Goal: Task Accomplishment & Management: Complete application form

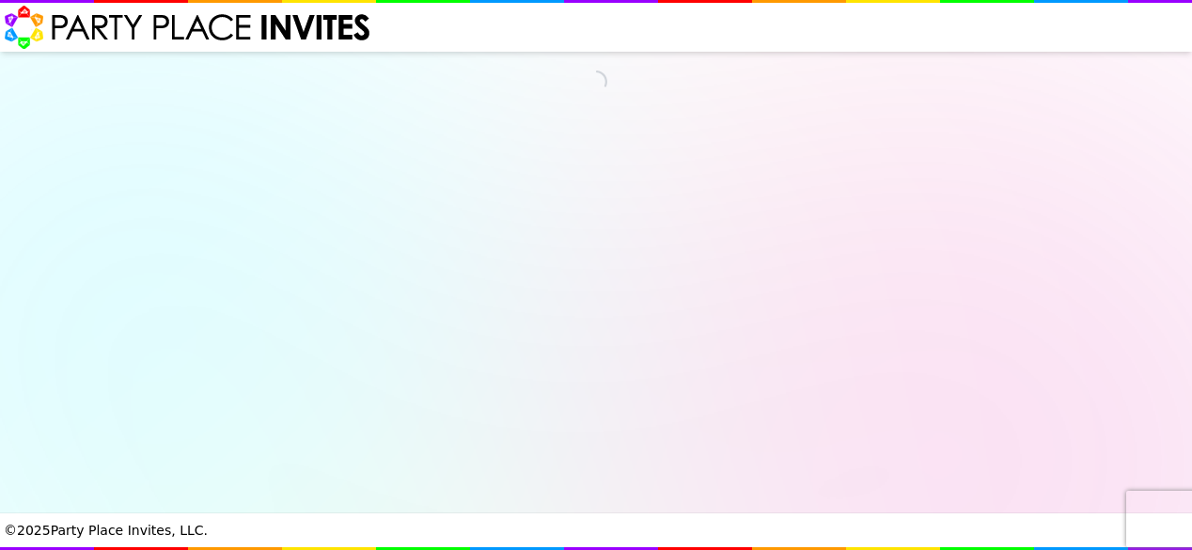
select select "530080"
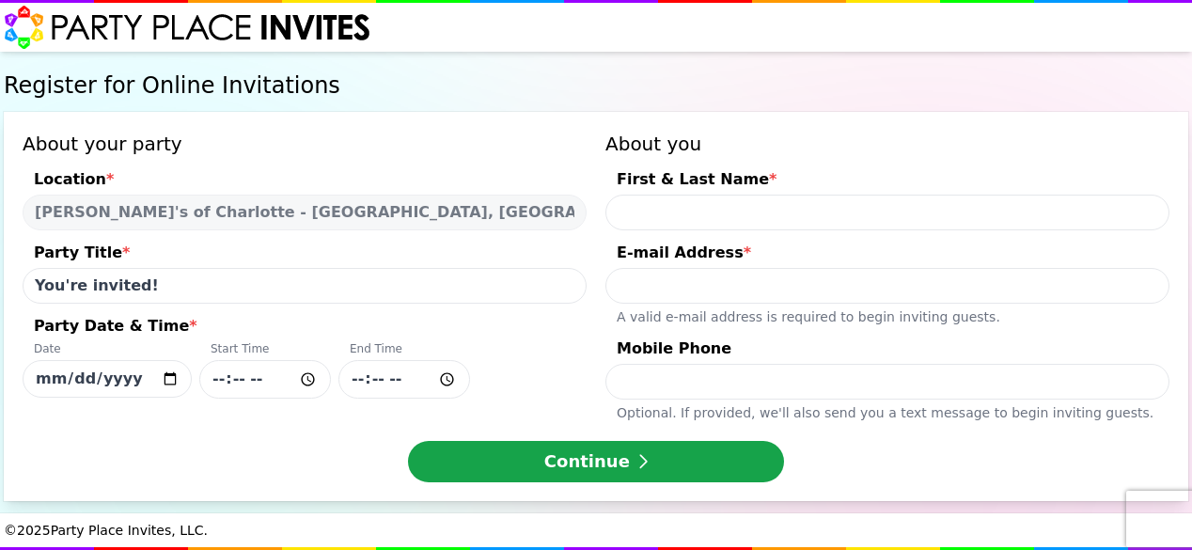
click at [192, 367] on input "[DATE]" at bounding box center [107, 379] width 169 height 38
type input "[DATE]"
click at [331, 376] on input "Party Date & Time * Date [DATE] Start Time End Time" at bounding box center [265, 379] width 132 height 39
type input "12:00"
drag, startPoint x: 319, startPoint y: 418, endPoint x: 304, endPoint y: 409, distance: 17.7
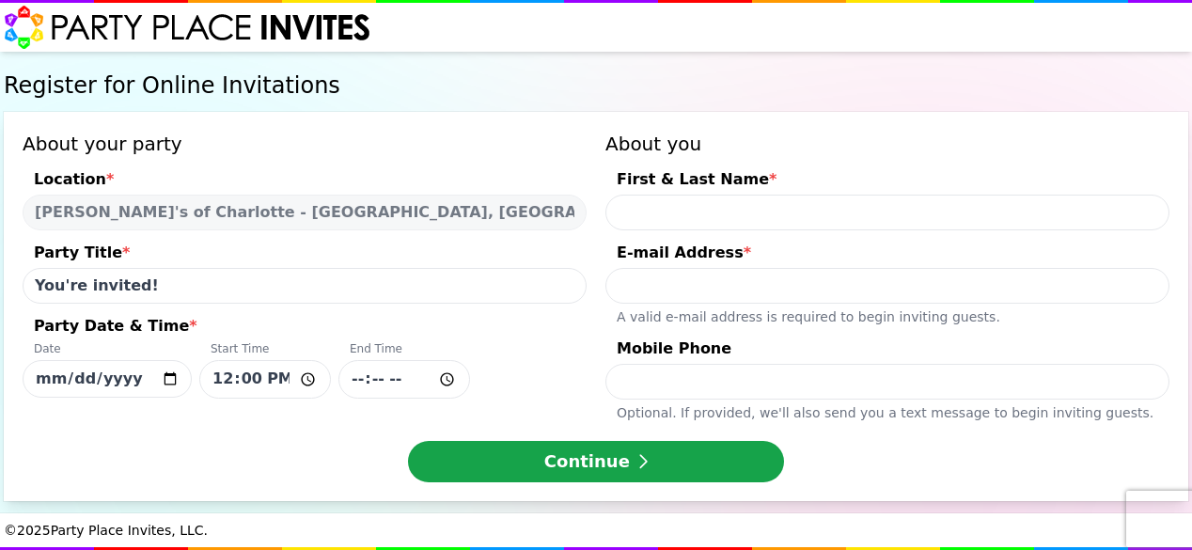
click at [318, 417] on div "About your party Location * [PERSON_NAME]'s of [GEOGRAPHIC_DATA] - [GEOGRAPHIC_…" at bounding box center [305, 276] width 564 height 291
click at [419, 384] on input "Party Date & Time * Date [DATE] Start Time 12:00 End Time" at bounding box center [404, 379] width 132 height 39
click at [470, 377] on input "Party Date & Time * Date [DATE] Start Time 12:00 End Time" at bounding box center [404, 379] width 132 height 39
type input "14:00"
click at [573, 376] on div "Date [DATE] Start Time 12:00 End Time 14:00" at bounding box center [305, 369] width 564 height 57
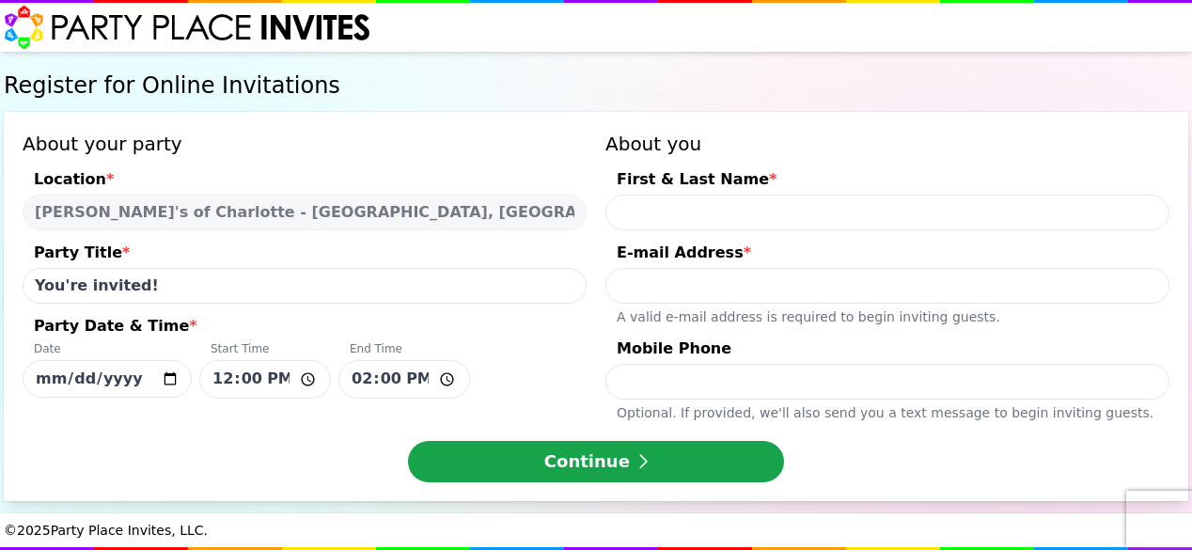
click at [192, 376] on input "[DATE]" at bounding box center [107, 379] width 169 height 38
click at [671, 205] on input "First & Last Name *" at bounding box center [887, 213] width 564 height 36
type input "[PERSON_NAME] & [PERSON_NAME]"
type input "[EMAIL_ADDRESS][DOMAIN_NAME]"
type input "9899152614"
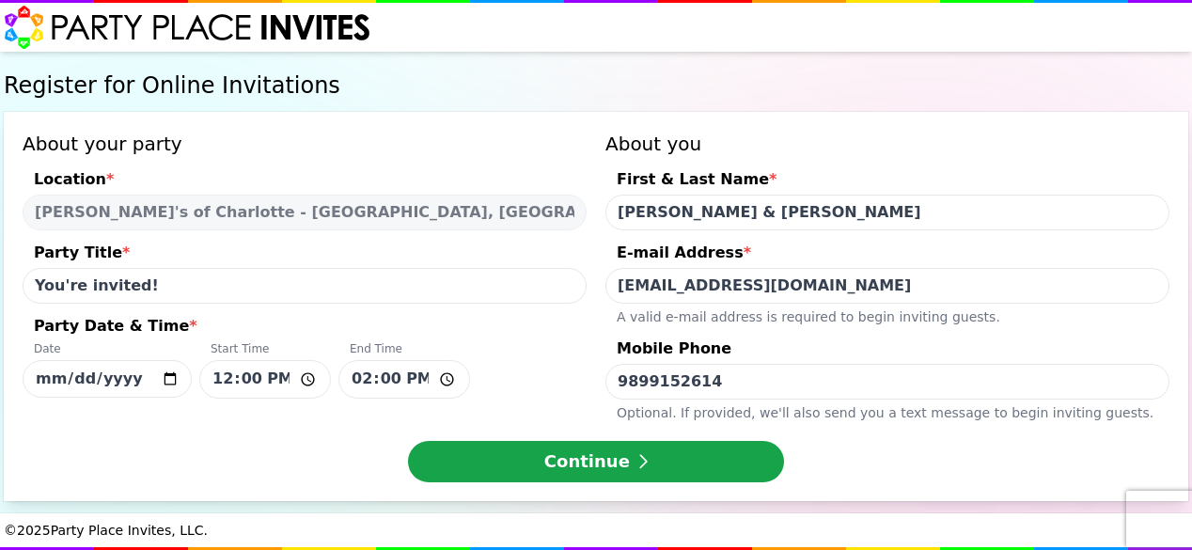
drag, startPoint x: 731, startPoint y: 219, endPoint x: 667, endPoint y: 219, distance: 63.9
click at [667, 219] on input "[PERSON_NAME] & [PERSON_NAME]" at bounding box center [887, 213] width 564 height 36
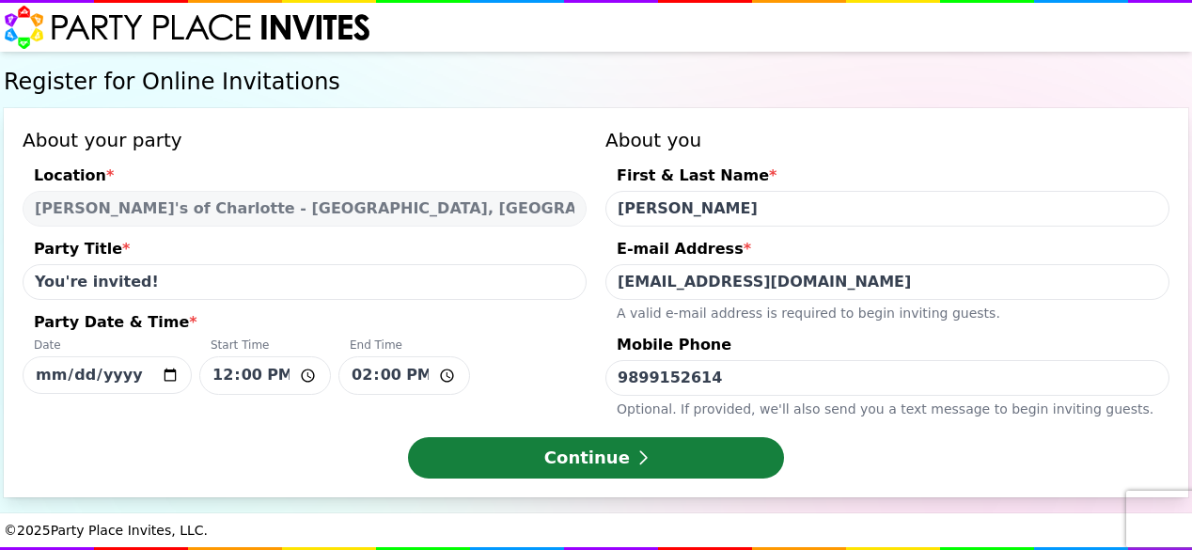
type input "[PERSON_NAME]"
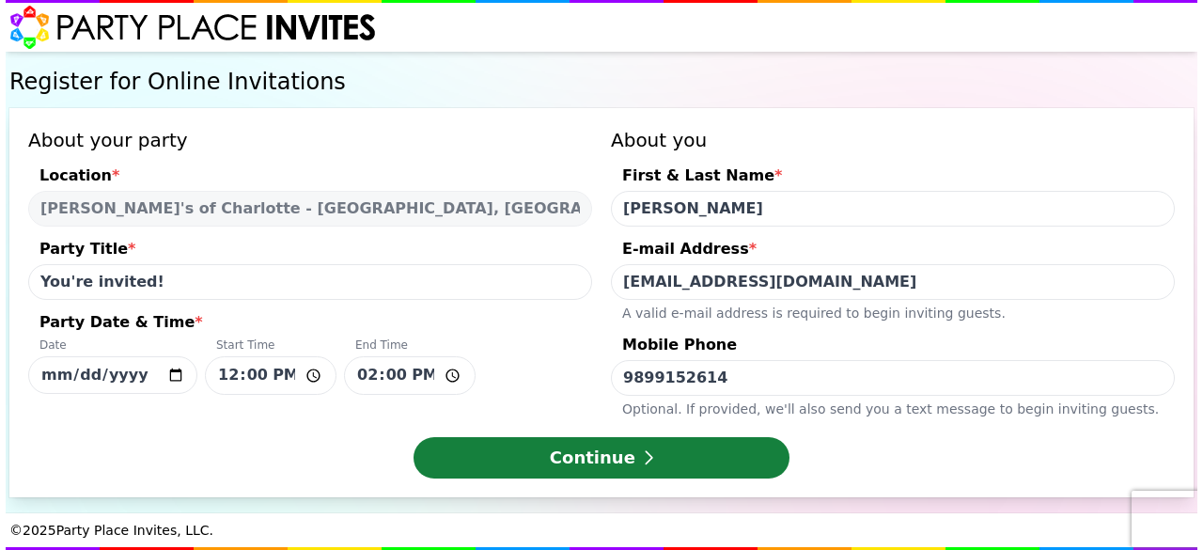
scroll to position [0, 0]
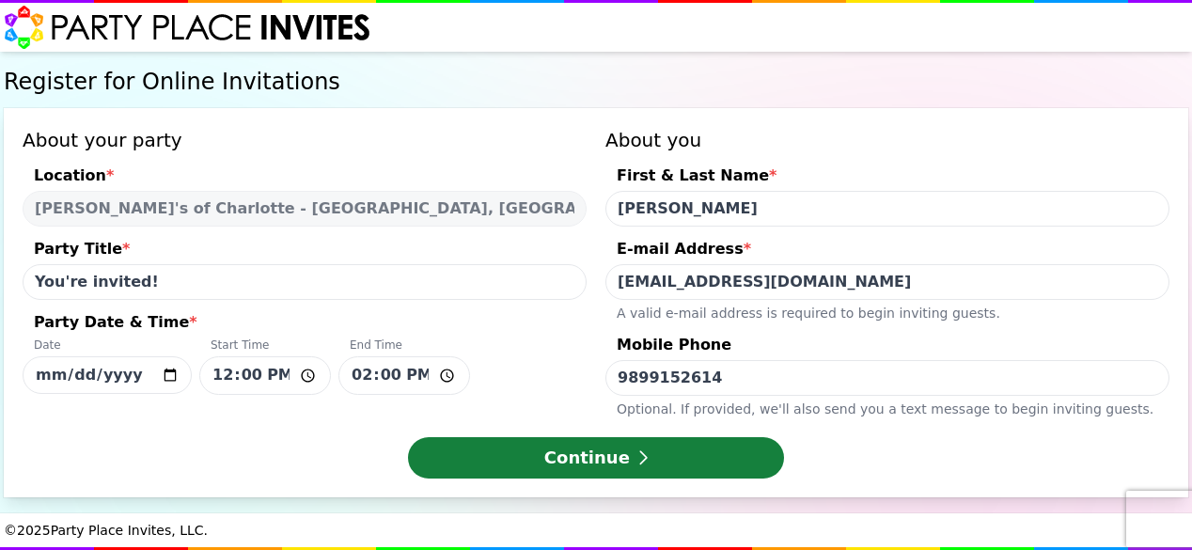
click at [637, 459] on icon "submit" at bounding box center [642, 457] width 10 height 17
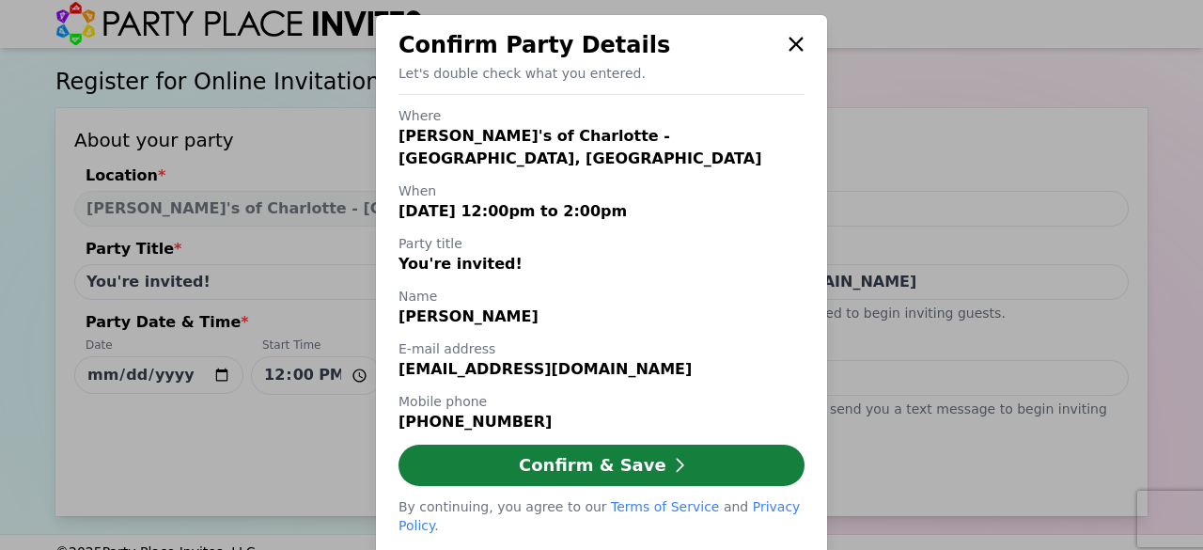
click at [641, 458] on button "Confirm & Save" at bounding box center [601, 464] width 406 height 41
